Goal: Task Accomplishment & Management: Complete application form

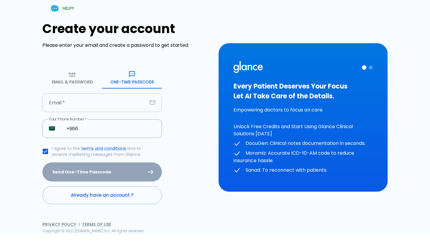
click at [93, 110] on input "text" at bounding box center [94, 102] width 105 height 19
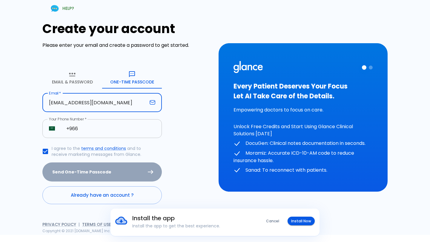
type input "[EMAIL_ADDRESS][DOMAIN_NAME]"
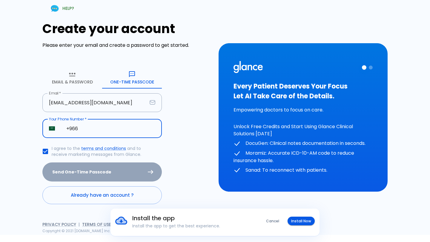
click at [91, 127] on input "+966" at bounding box center [111, 128] width 102 height 19
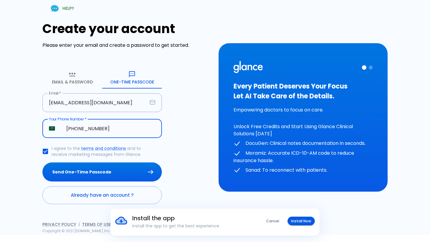
type input "[PHONE_NUMBER]"
click at [42, 163] on button "Send One-Time Passcode" at bounding box center [101, 172] width 119 height 19
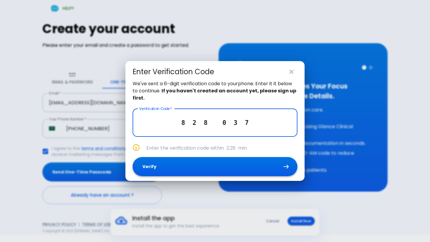
type input "8 2 8 0 3 7"
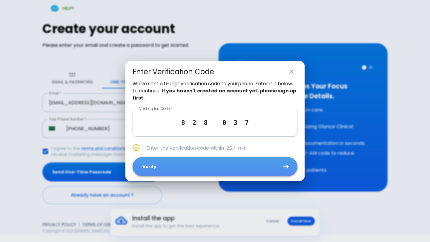
click at [228, 166] on button "Verify" at bounding box center [215, 166] width 165 height 19
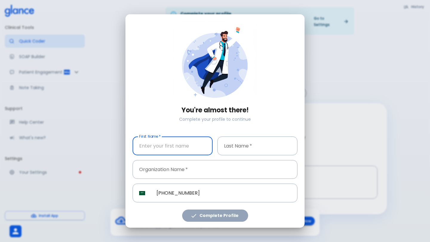
click at [176, 143] on input "text" at bounding box center [173, 146] width 80 height 19
type input "Duaa"
click at [232, 148] on input "text" at bounding box center [257, 146] width 80 height 19
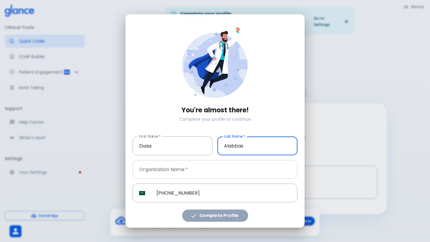
type input "Alabbas"
click at [211, 167] on input "text" at bounding box center [215, 169] width 165 height 19
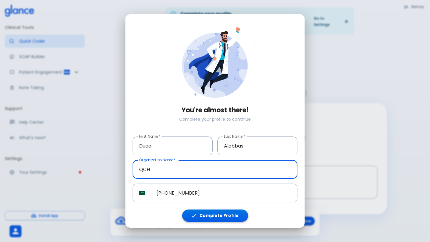
type input "QCH"
click at [207, 213] on button "Complete Profile" at bounding box center [215, 216] width 66 height 12
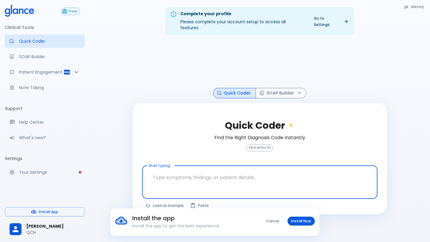
click at [234, 174] on textarea at bounding box center [259, 177] width 227 height 19
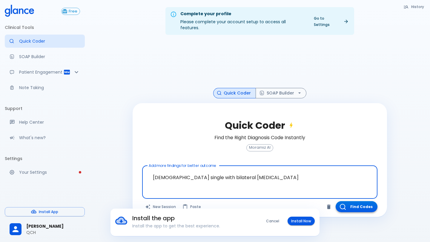
type textarea "[DEMOGRAPHIC_DATA] single with bilateral [MEDICAL_DATA]"
click at [355, 201] on button "Find Codes" at bounding box center [356, 206] width 42 height 11
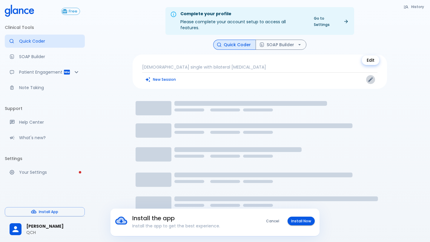
click at [372, 77] on icon "Edit" at bounding box center [370, 80] width 6 height 6
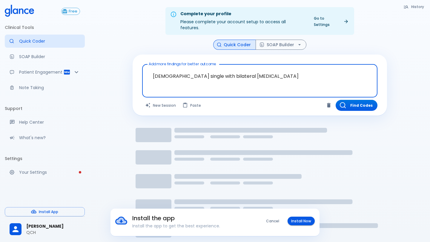
click at [218, 71] on textarea "[DEMOGRAPHIC_DATA] single with bilateral [MEDICAL_DATA]" at bounding box center [259, 76] width 227 height 19
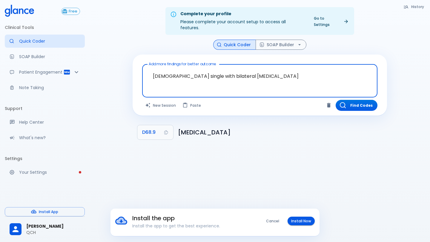
drag, startPoint x: 217, startPoint y: 70, endPoint x: 244, endPoint y: 71, distance: 26.9
click at [244, 71] on textarea "[DEMOGRAPHIC_DATA] single with bilateral [MEDICAL_DATA]" at bounding box center [259, 76] width 227 height 19
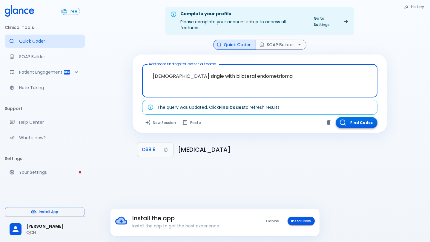
type textarea "[DEMOGRAPHIC_DATA] single with bilateral endometrioma"
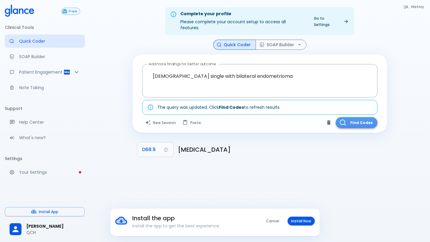
click at [353, 117] on button "Find Codes" at bounding box center [356, 122] width 42 height 11
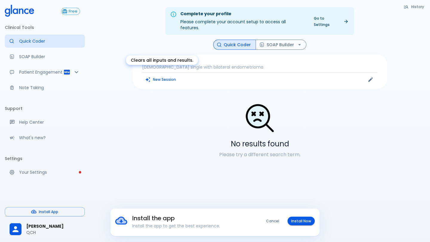
click at [168, 75] on button "New Session" at bounding box center [160, 79] width 37 height 9
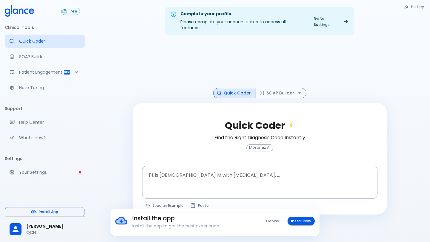
click at [104, 110] on div "Complete your profile Please complete your account setup to access all features…" at bounding box center [260, 128] width 340 height 257
click at [205, 68] on div at bounding box center [260, 64] width 254 height 48
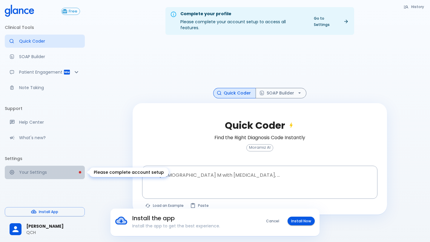
click at [32, 174] on p "Your Settings" at bounding box center [49, 173] width 61 height 6
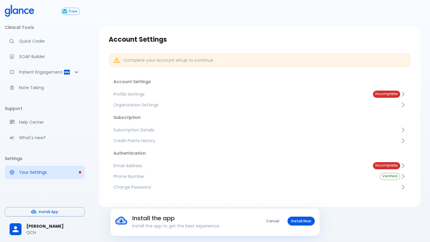
click at [139, 97] on link "Profile Settings Incomplete" at bounding box center [260, 94] width 302 height 11
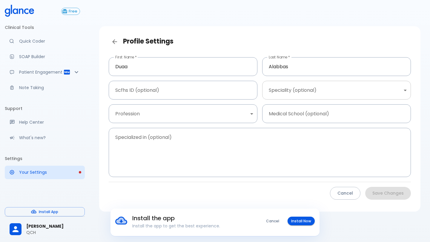
click at [295, 84] on body "Install the app Install the app to get the best experience. Cancel Install Now …" at bounding box center [215, 128] width 430 height 257
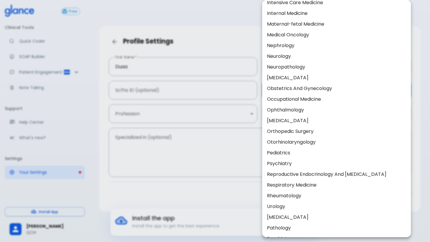
scroll to position [191, 0]
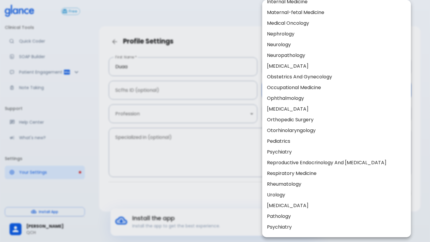
click at [281, 77] on li "Obstetrics And Gynecology" at bounding box center [336, 77] width 149 height 11
type input "Obstetrics and gynecology"
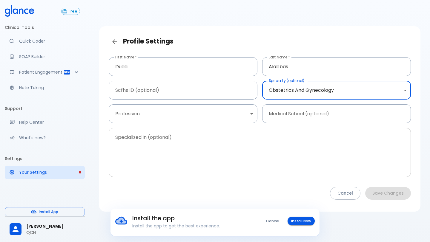
scroll to position [14, 0]
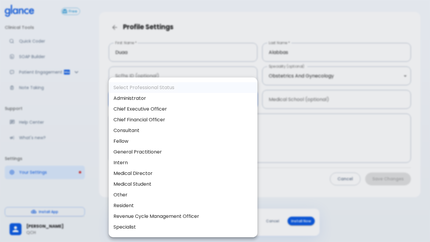
click at [248, 99] on body "Install the app Install the app to get the best experience. Cancel Install Now …" at bounding box center [215, 114] width 430 height 257
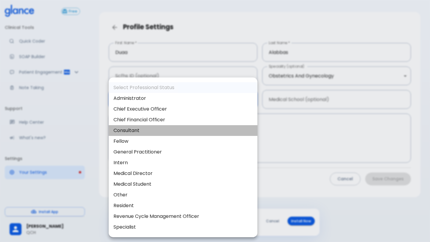
click at [164, 132] on li "Consultant" at bounding box center [183, 130] width 149 height 11
type input "consultant"
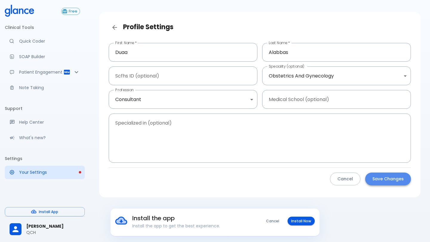
click at [394, 178] on button "Save Changes" at bounding box center [388, 179] width 46 height 13
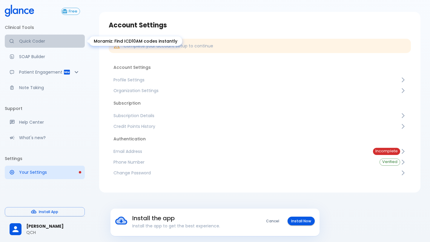
click at [32, 41] on p "Quick Coder" at bounding box center [49, 41] width 61 height 6
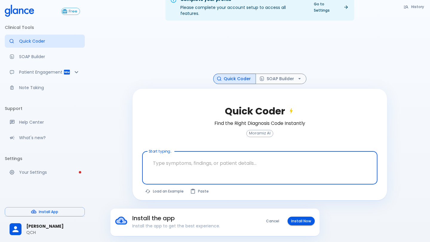
click at [174, 173] on div at bounding box center [260, 178] width 233 height 11
click at [213, 158] on textarea at bounding box center [259, 163] width 227 height 19
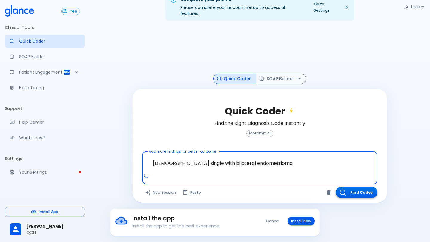
type textarea "[DEMOGRAPHIC_DATA] single with bilateral endometrioma"
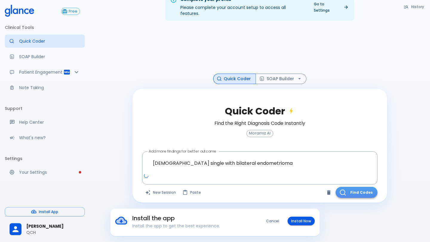
click at [357, 188] on button "Find Codes" at bounding box center [356, 192] width 42 height 11
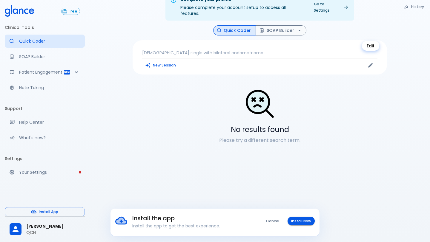
click at [371, 62] on icon "Edit" at bounding box center [370, 65] width 6 height 6
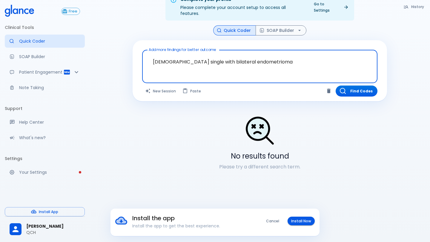
click at [217, 54] on textarea "[DEMOGRAPHIC_DATA] single with bilateral endometrioma" at bounding box center [259, 62] width 227 height 19
drag, startPoint x: 244, startPoint y: 56, endPoint x: 253, endPoint y: 56, distance: 9.0
click at [253, 56] on textarea "[DEMOGRAPHIC_DATA] single with bilateral endometrioma" at bounding box center [259, 62] width 227 height 19
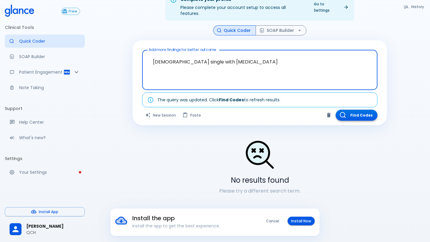
type textarea "[DEMOGRAPHIC_DATA] single with [MEDICAL_DATA]"
click at [352, 110] on button "Find Codes" at bounding box center [356, 115] width 42 height 11
